Goal: Use online tool/utility: Use online tool/utility

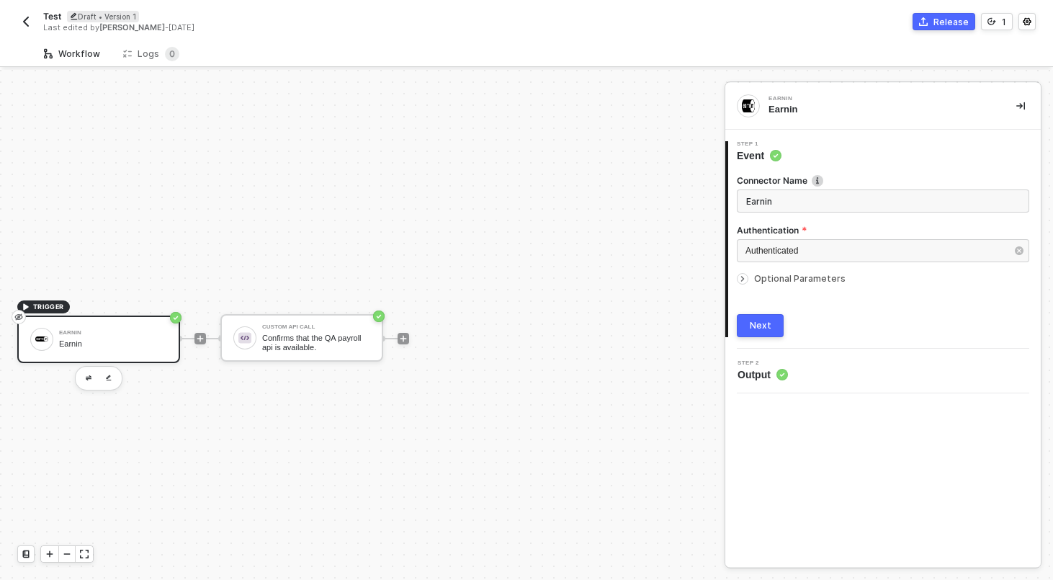
scroll to position [27, 0]
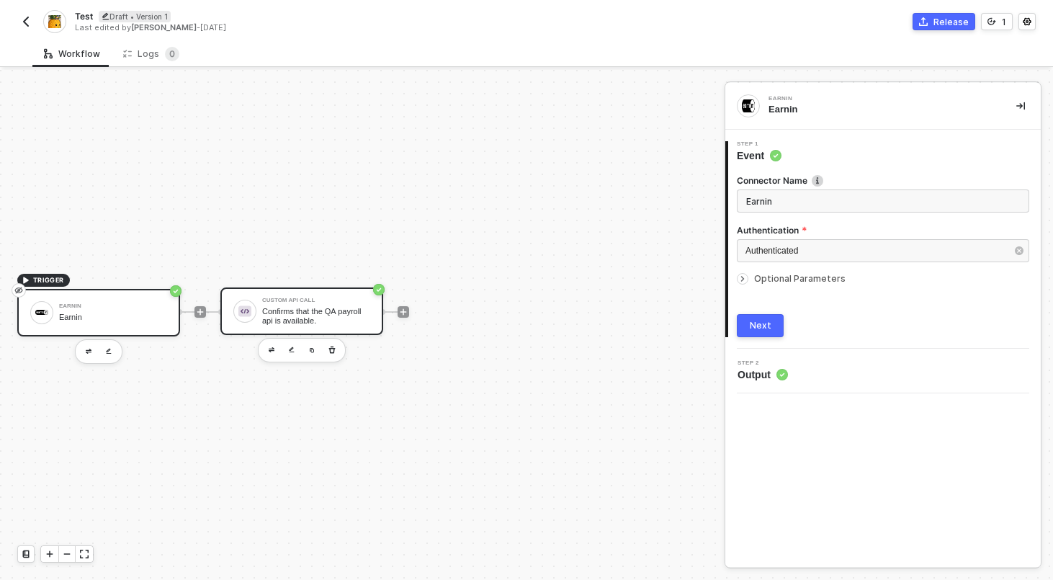
click at [320, 327] on div "Custom API Call Confirms that the QA payroll api is available." at bounding box center [301, 311] width 163 height 48
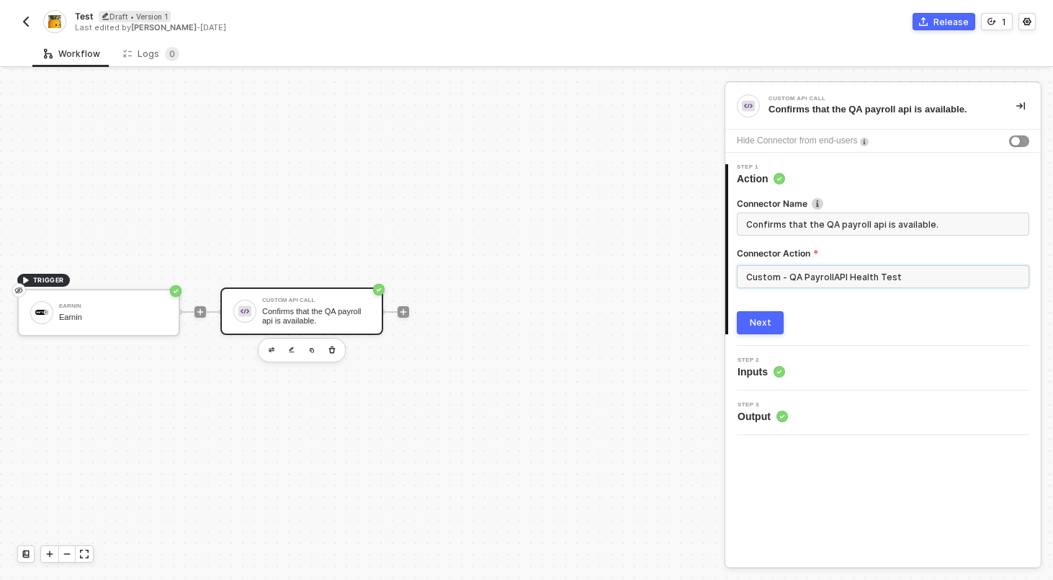
click at [814, 281] on input "Custom - QA PayrollAPI Health Test" at bounding box center [883, 276] width 292 height 23
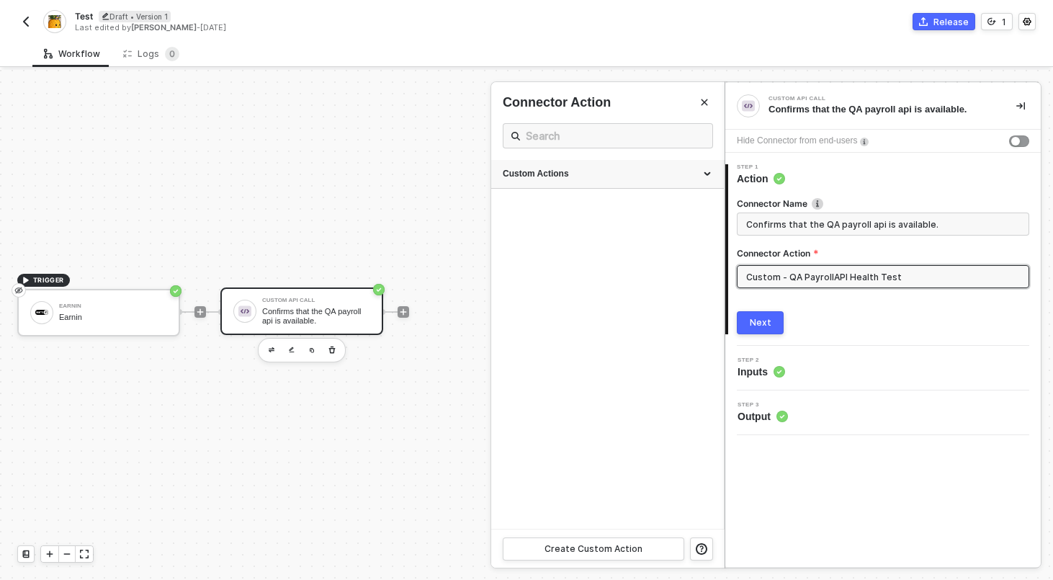
click at [704, 170] on div "Custom Actions" at bounding box center [608, 174] width 210 height 12
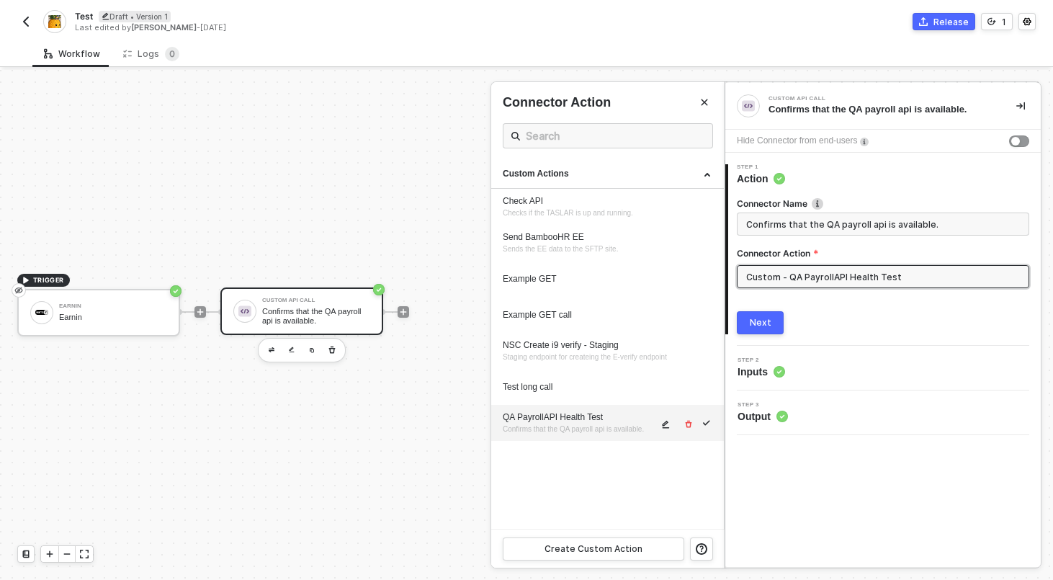
click at [667, 428] on icon "icon-edit" at bounding box center [665, 424] width 7 height 8
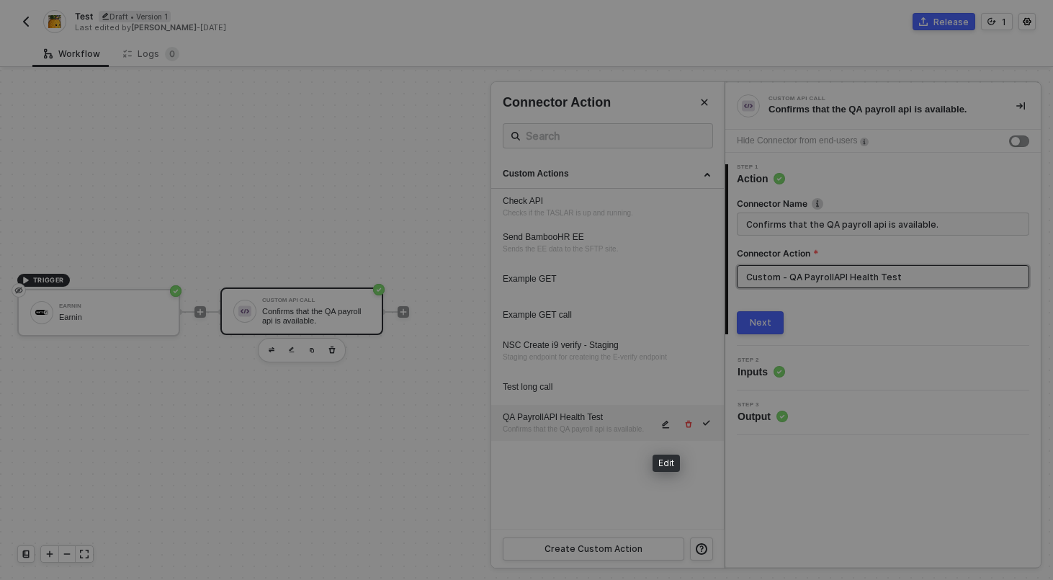
type textarea "HTTP/1.1 403 Forbidden { "data": "{\"message\":\"Request failed with status cod…"
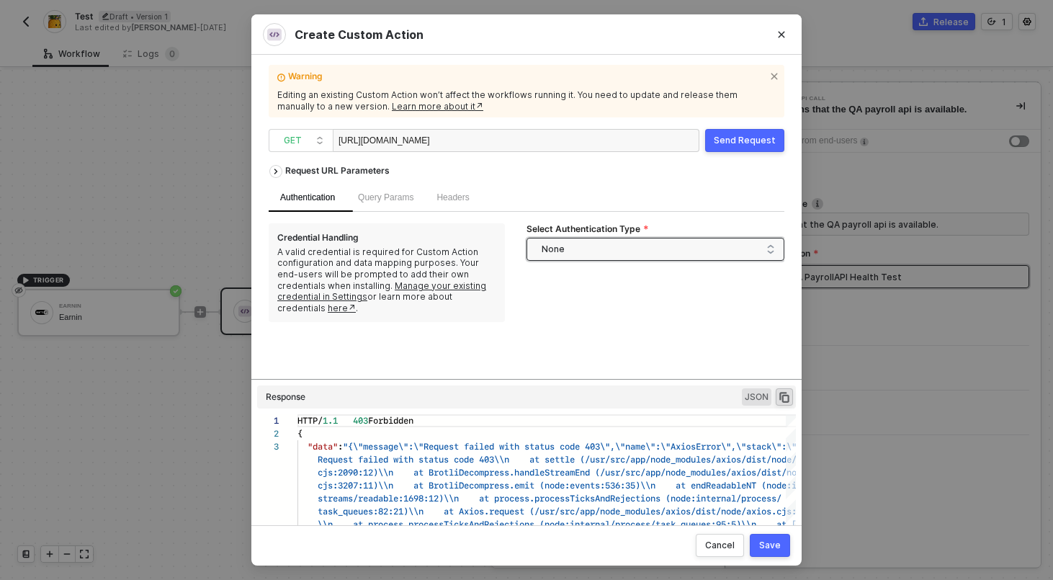
click at [614, 246] on span "None" at bounding box center [657, 249] width 233 height 22
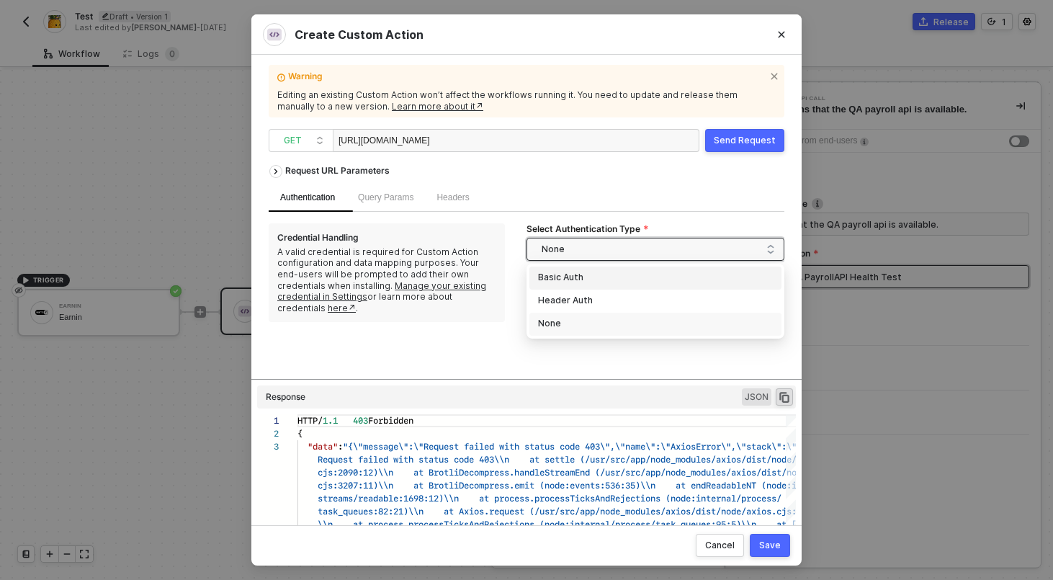
click at [511, 318] on div "Request URL Parameters Authentication Query Params Headers Credential Handling …" at bounding box center [527, 268] width 516 height 221
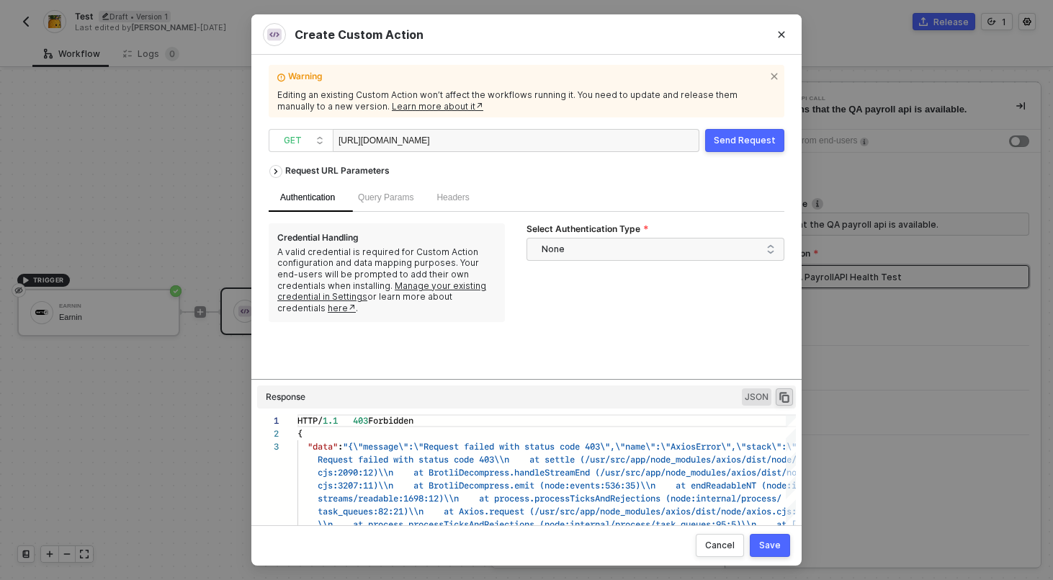
click at [748, 150] on button "Send Request" at bounding box center [744, 140] width 79 height 23
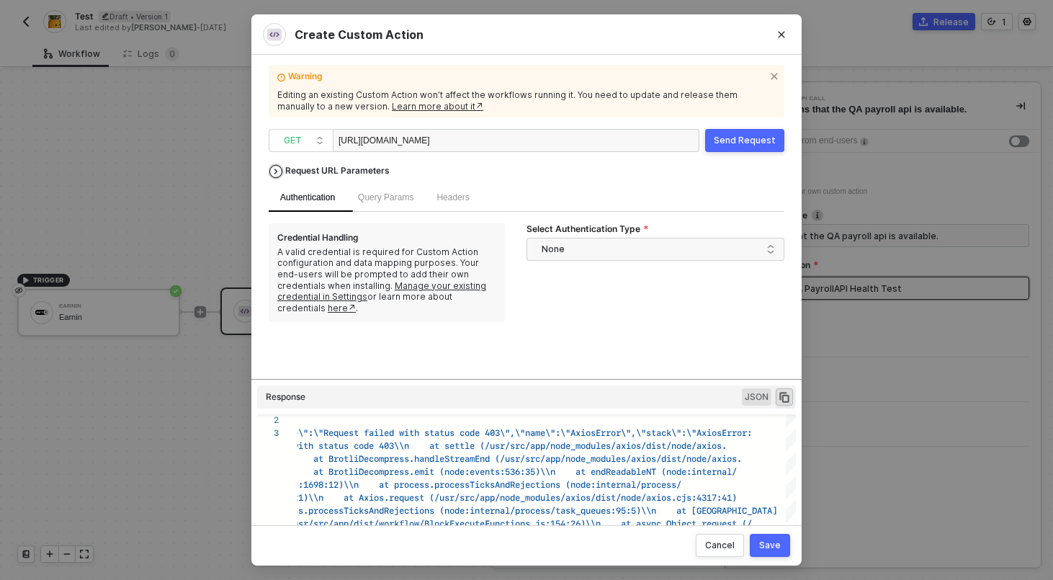
click at [318, 170] on div "Request URL Parameters" at bounding box center [337, 171] width 119 height 26
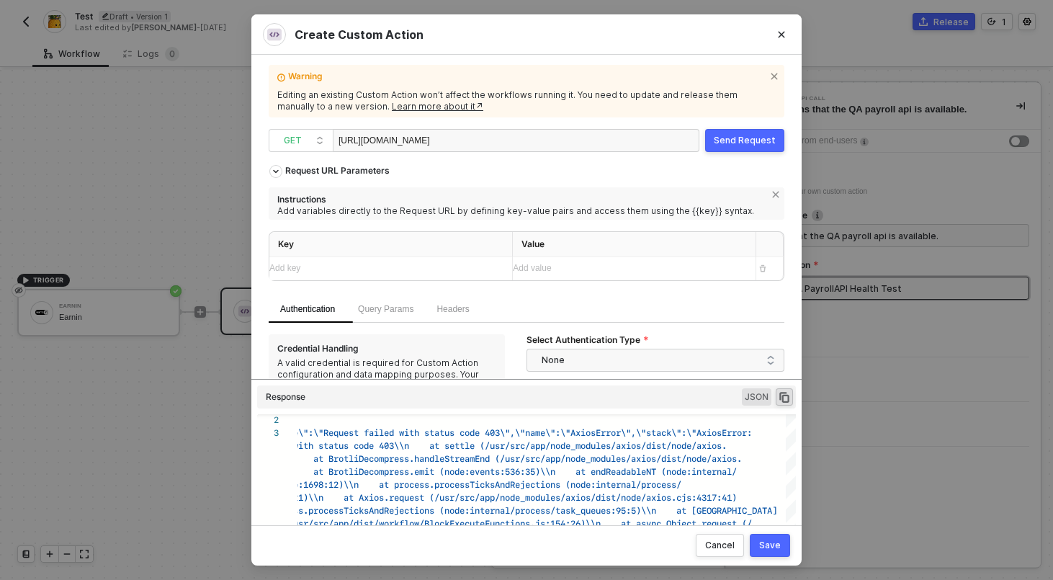
scroll to position [43, 0]
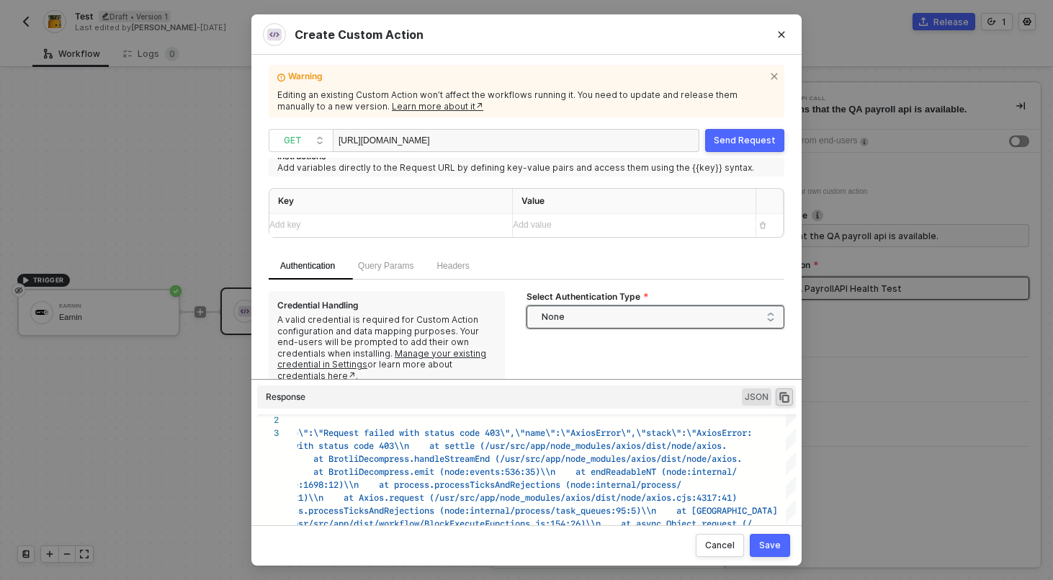
click at [577, 306] on span "None" at bounding box center [657, 317] width 233 height 22
click at [577, 336] on div "Basic Auth" at bounding box center [655, 345] width 252 height 23
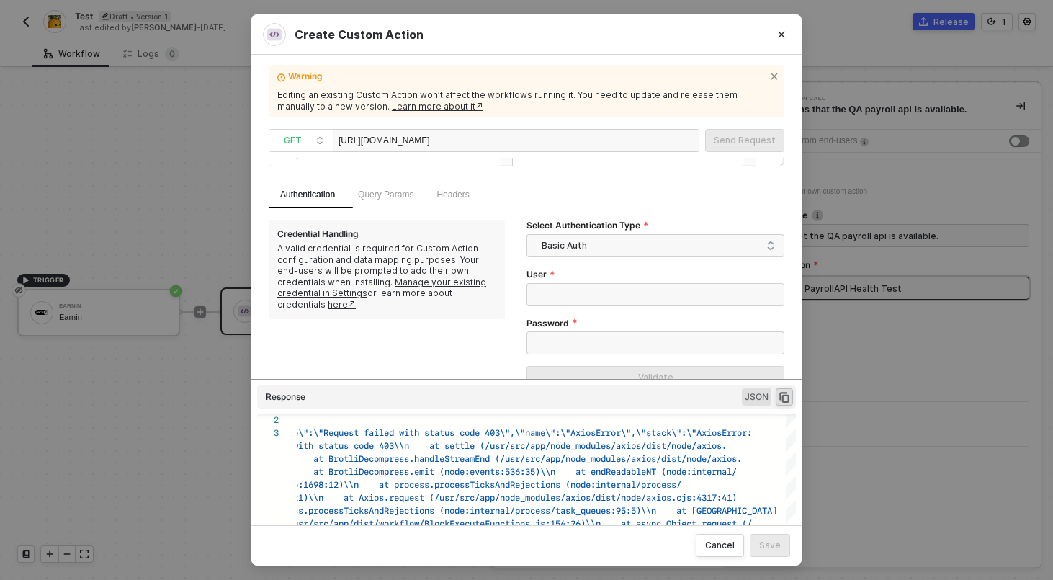
scroll to position [116, 0]
click at [578, 245] on span "Basic Auth" at bounding box center [657, 244] width 233 height 22
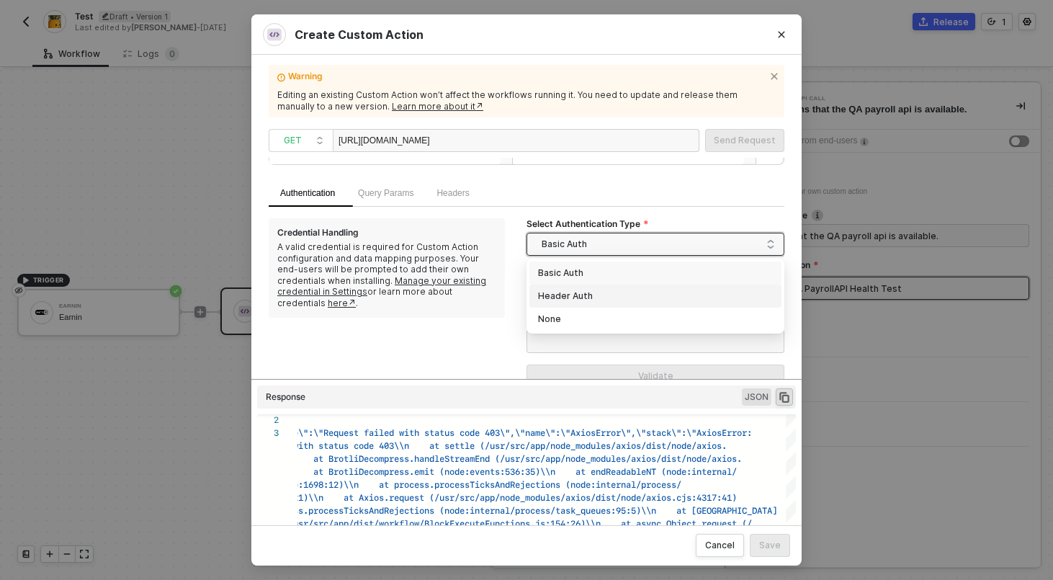
click at [583, 292] on div "Header Auth" at bounding box center [655, 296] width 235 height 16
click at [605, 253] on span "Header Auth" at bounding box center [657, 244] width 233 height 22
click at [596, 321] on div "None" at bounding box center [655, 319] width 235 height 16
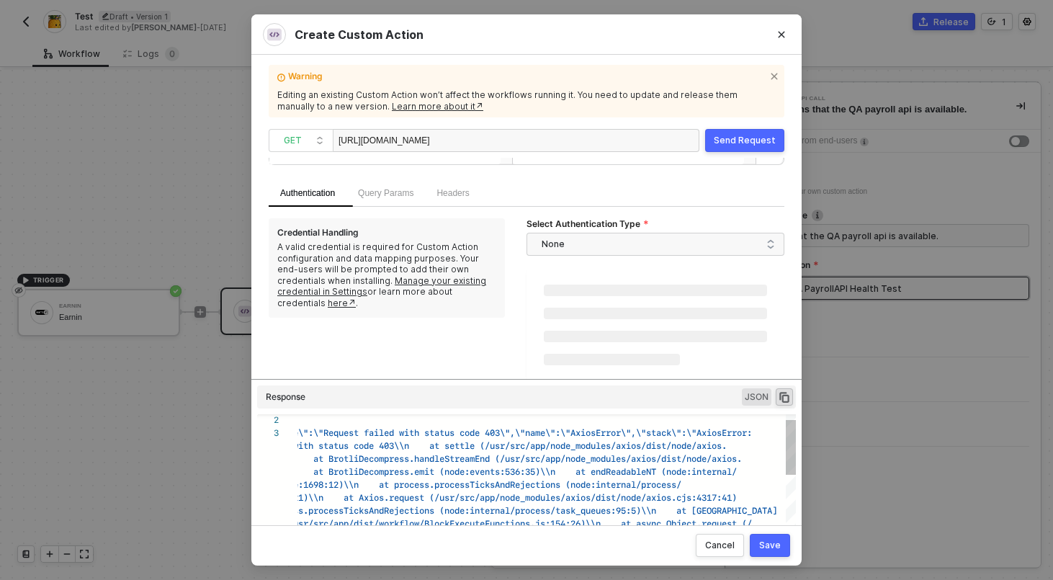
scroll to position [43, 0]
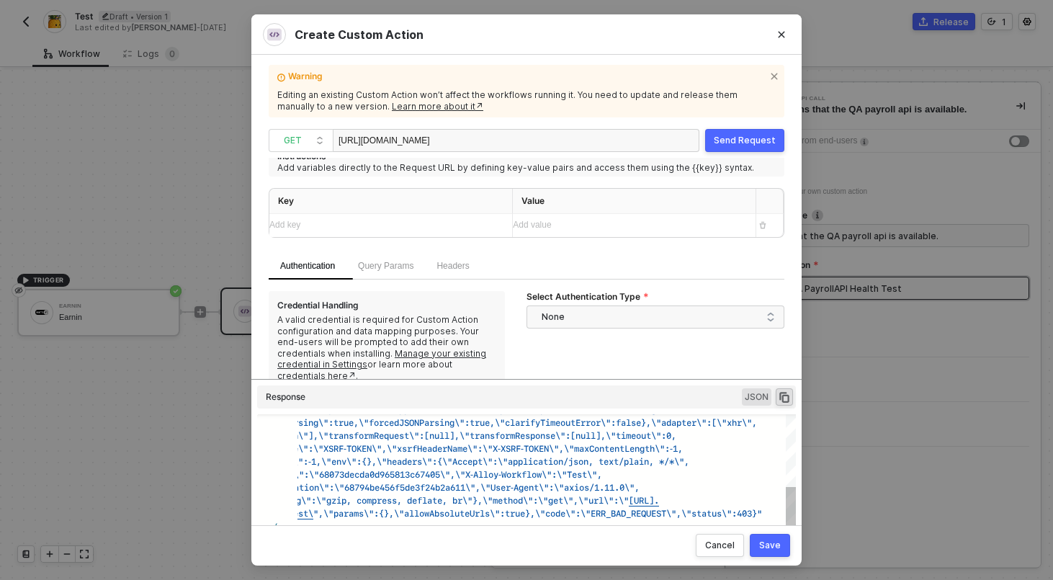
click at [565, 469] on span "X-Alloy-Workflow\":\"Test\"," at bounding box center [533, 474] width 137 height 14
type textarea "HTTP/1.1 403 Forbidden { "data": "{\"message\":\"Request failed with status cod…"
